Goal: Navigation & Orientation: Find specific page/section

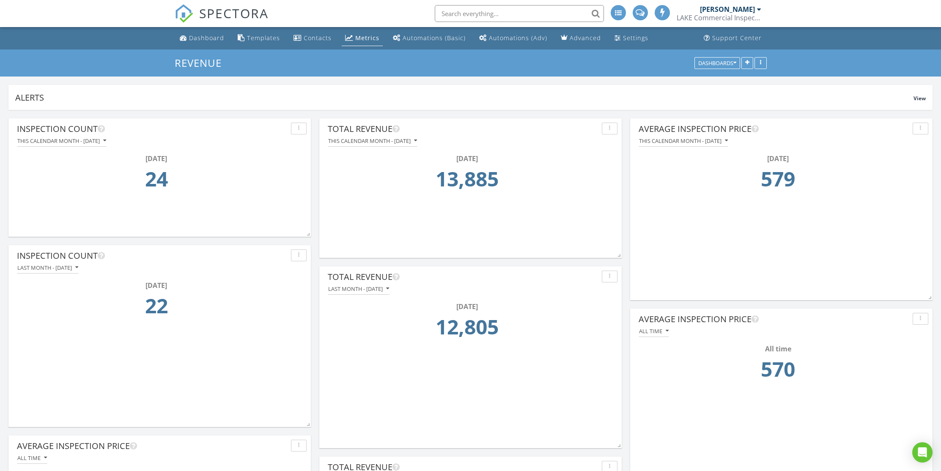
scroll to position [1100, 954]
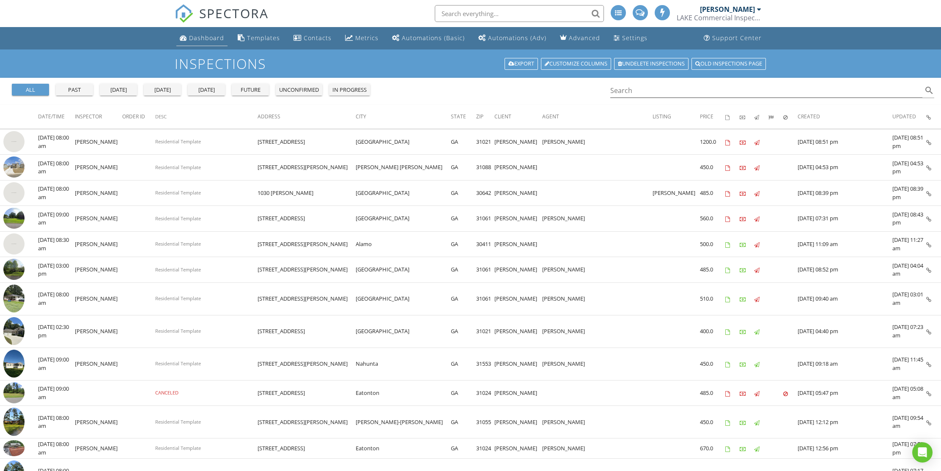
click at [210, 37] on div "Dashboard" at bounding box center [206, 38] width 35 height 8
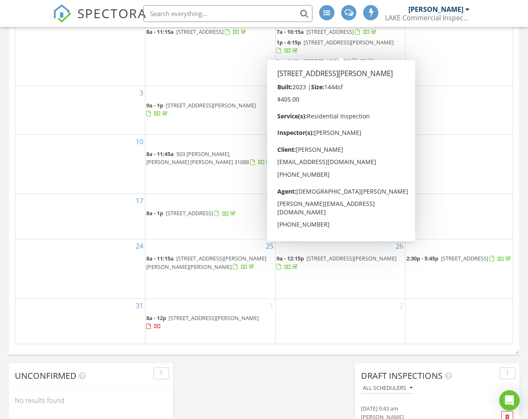
scroll to position [783, 541]
